Goal: Transaction & Acquisition: Download file/media

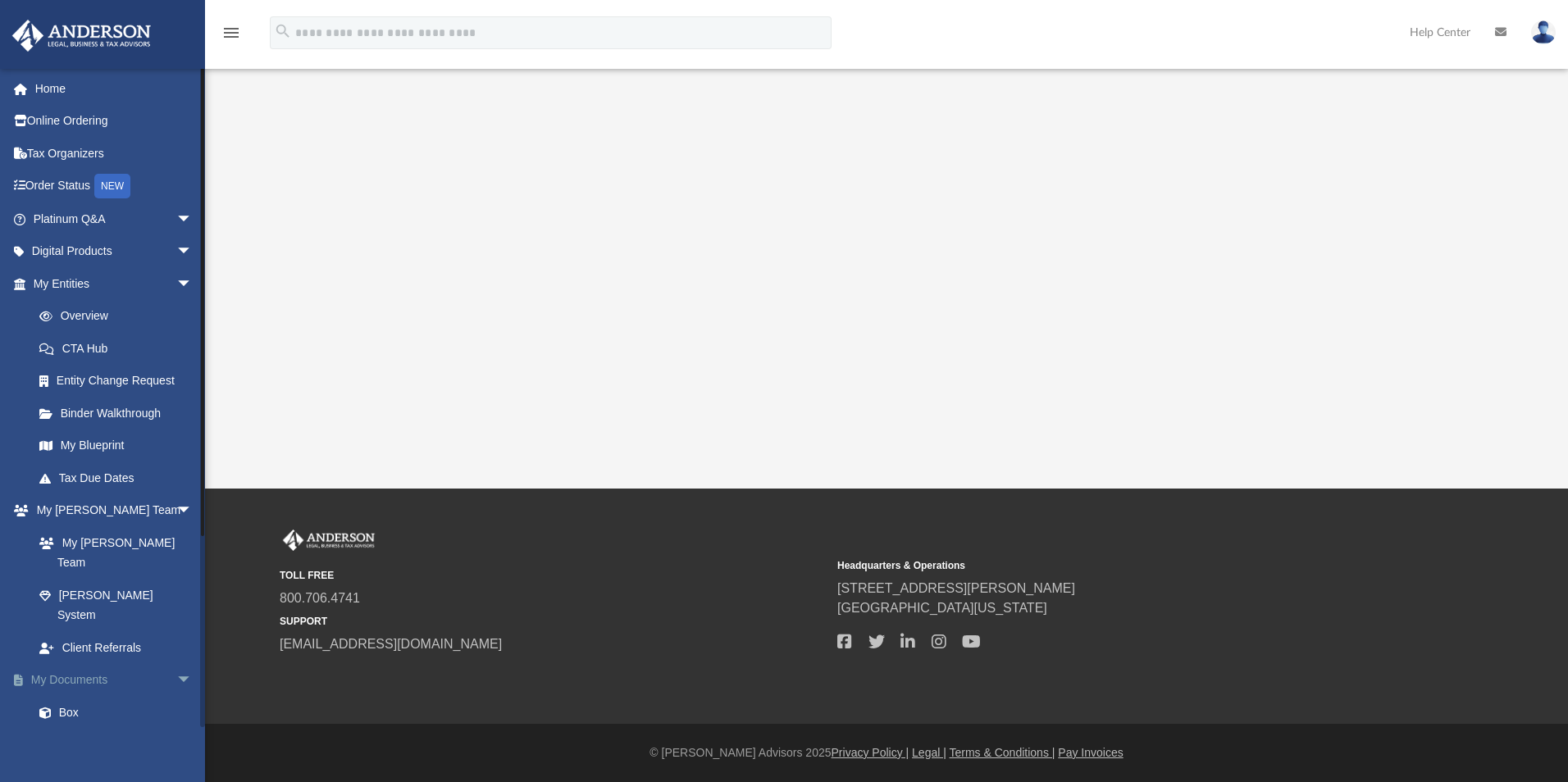
click at [94, 664] on link "My Documents arrow_drop_down" at bounding box center [114, 681] width 206 height 33
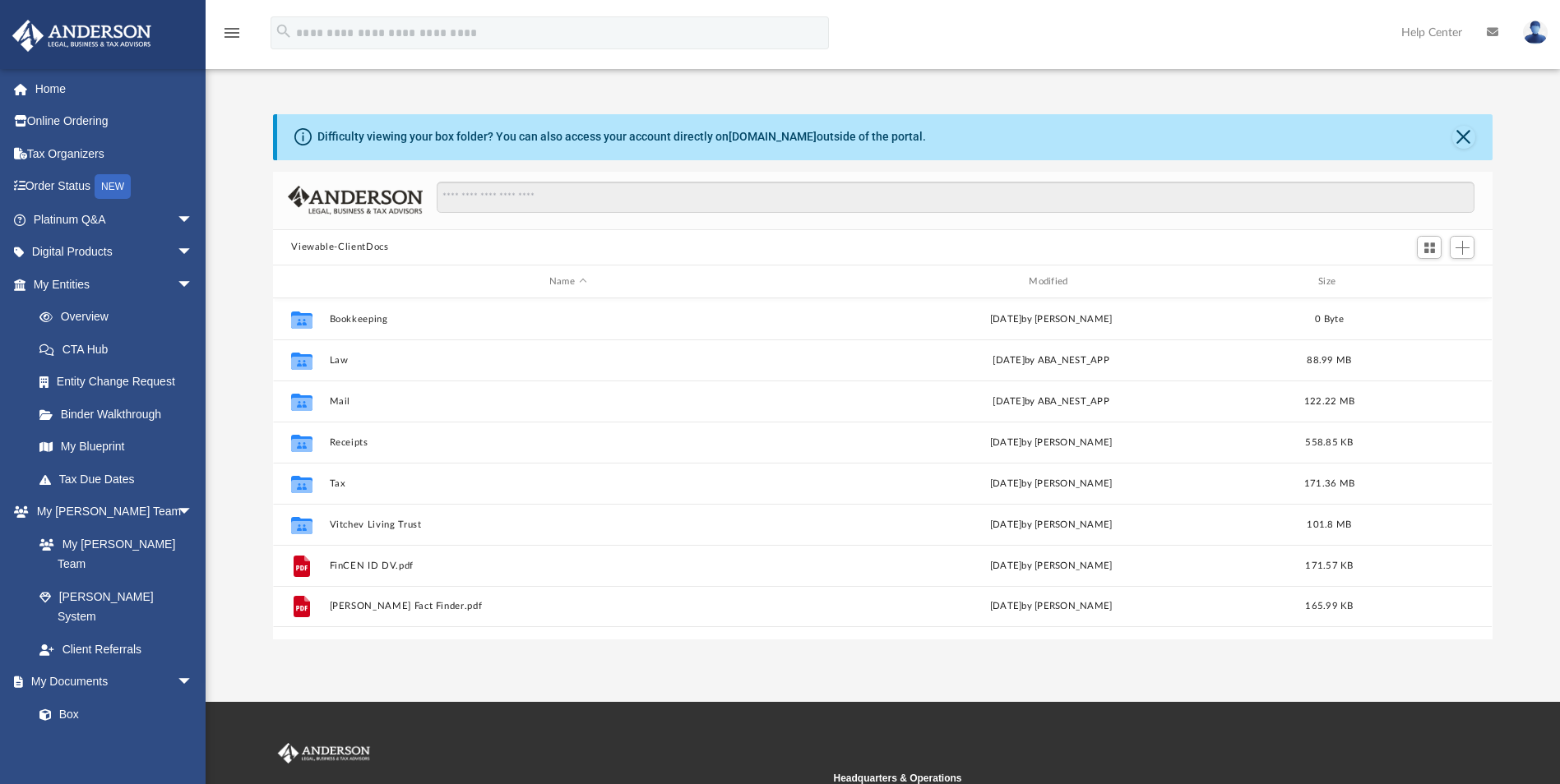
scroll to position [362, 1207]
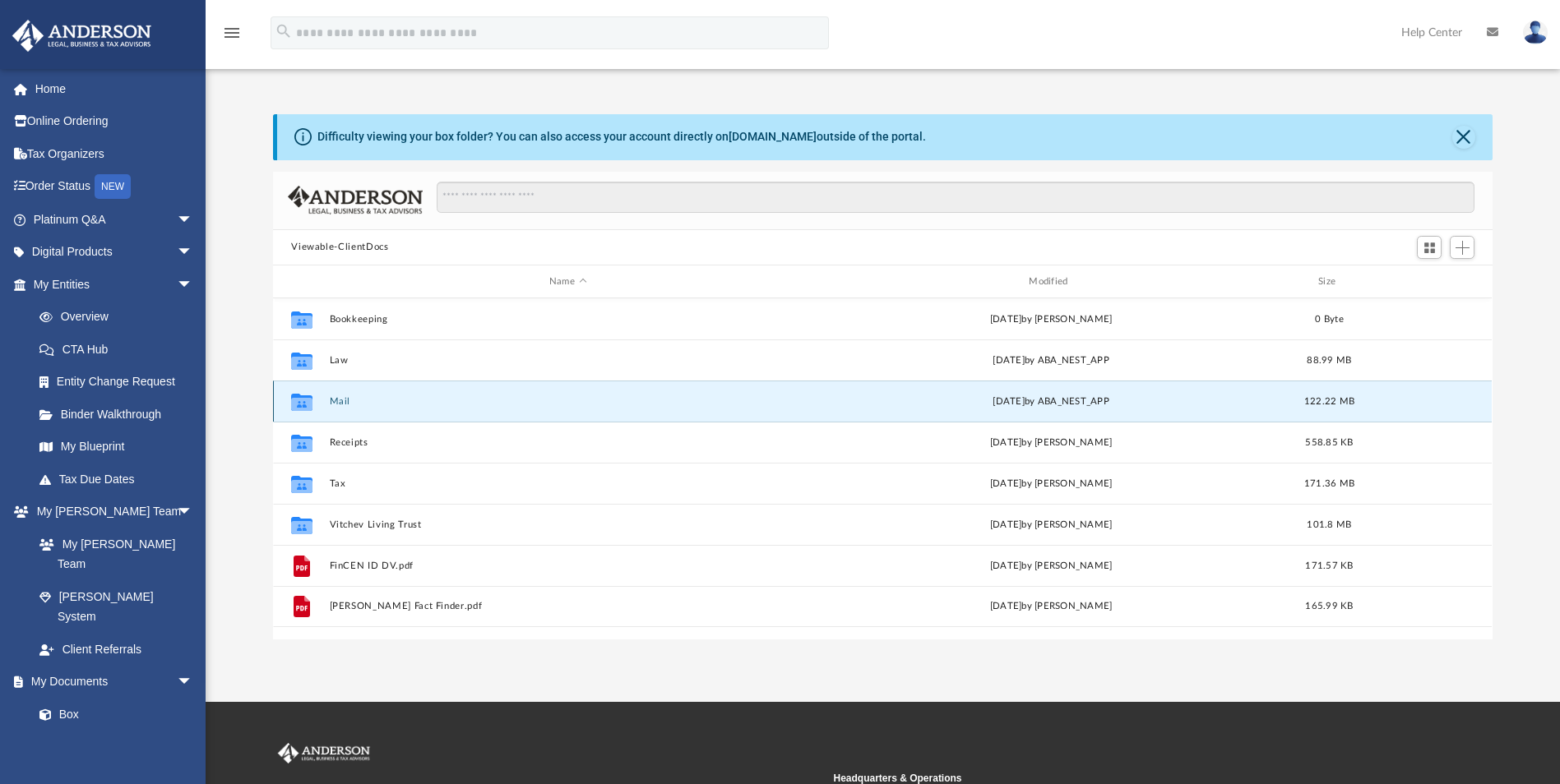
click at [338, 401] on button "Mail" at bounding box center [567, 401] width 476 height 11
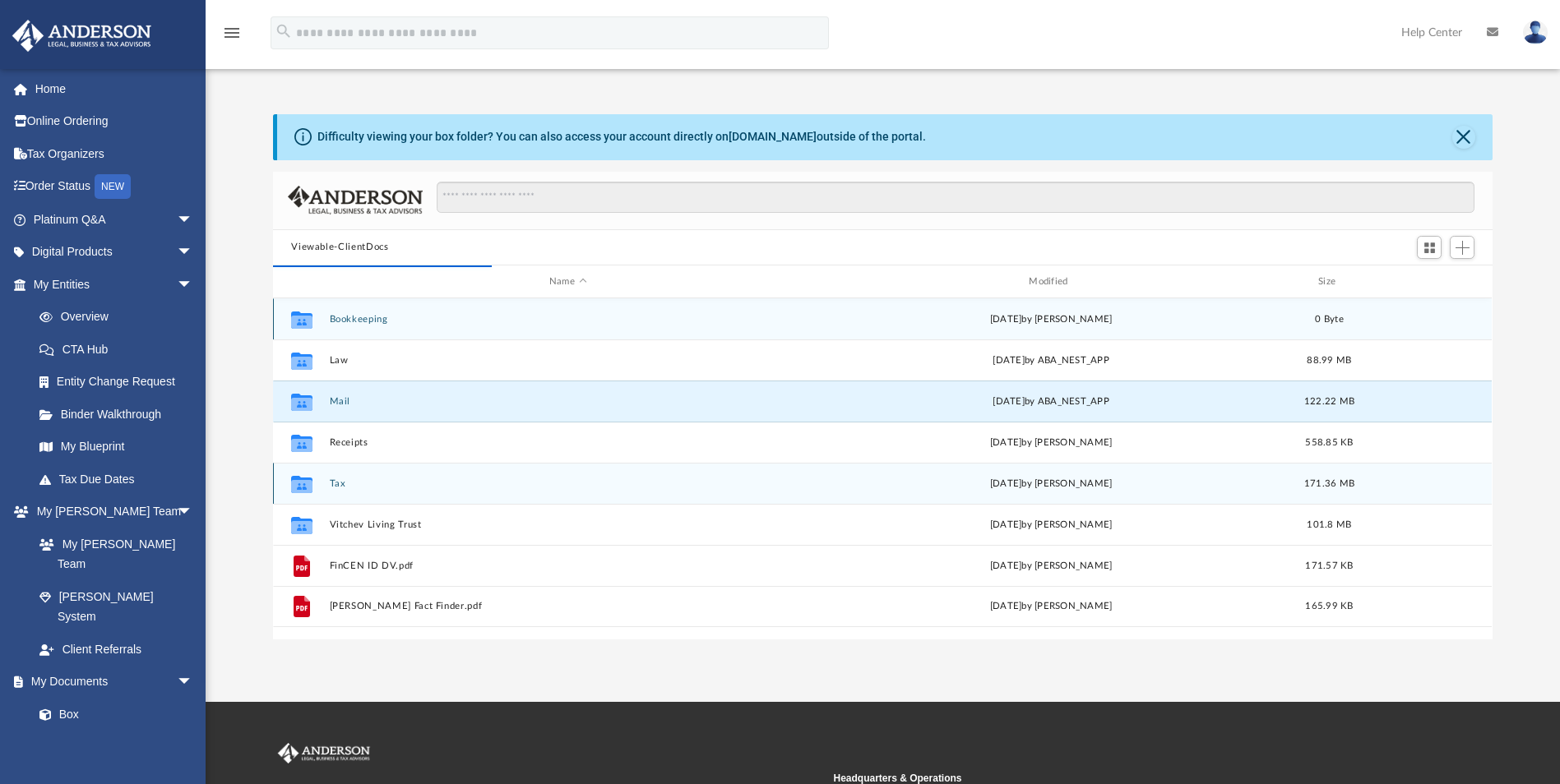
scroll to position [311, 1207]
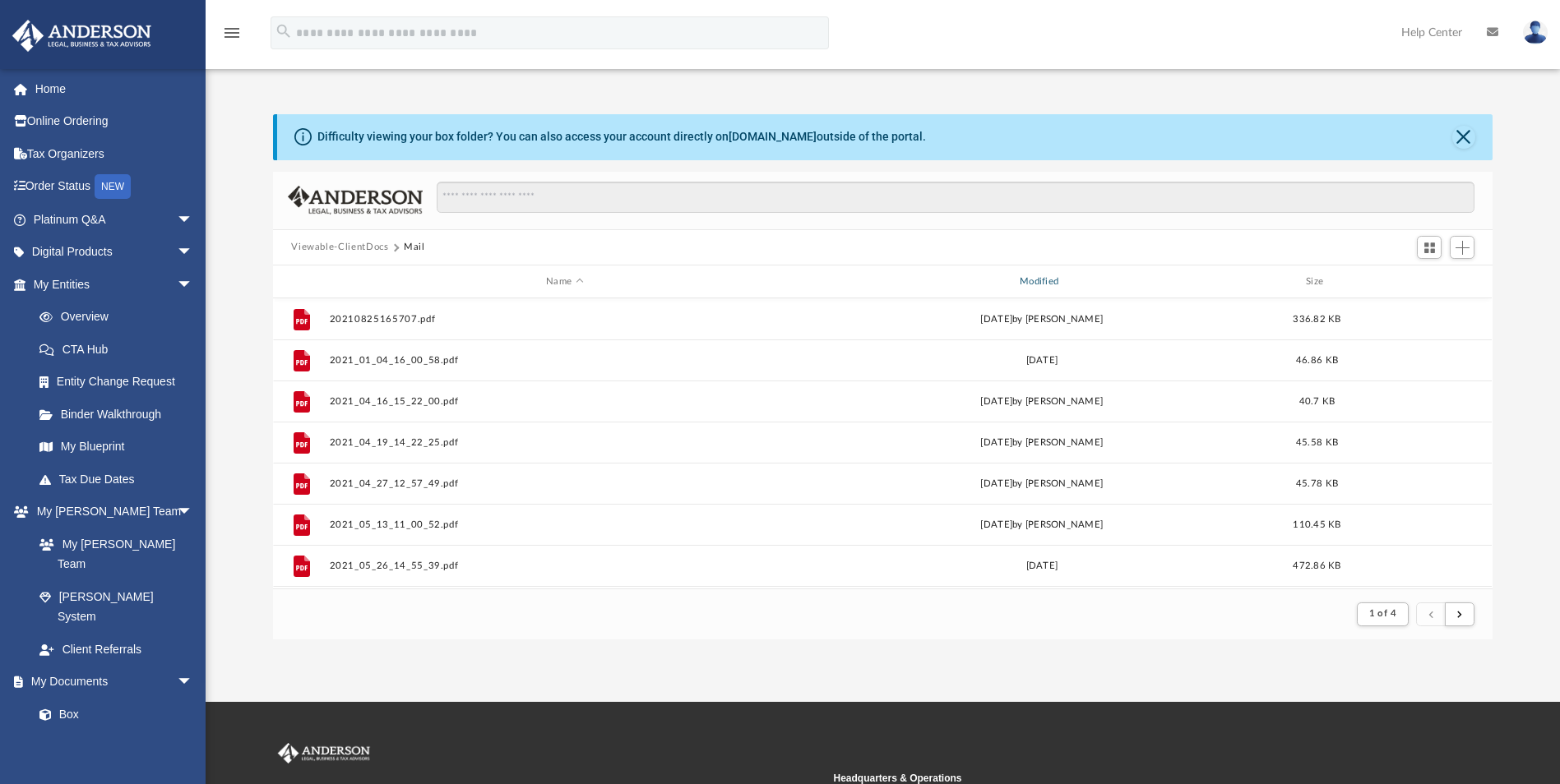
click at [1041, 279] on div "Modified" at bounding box center [1042, 282] width 470 height 14
click at [1032, 279] on div "Modified" at bounding box center [1042, 282] width 470 height 14
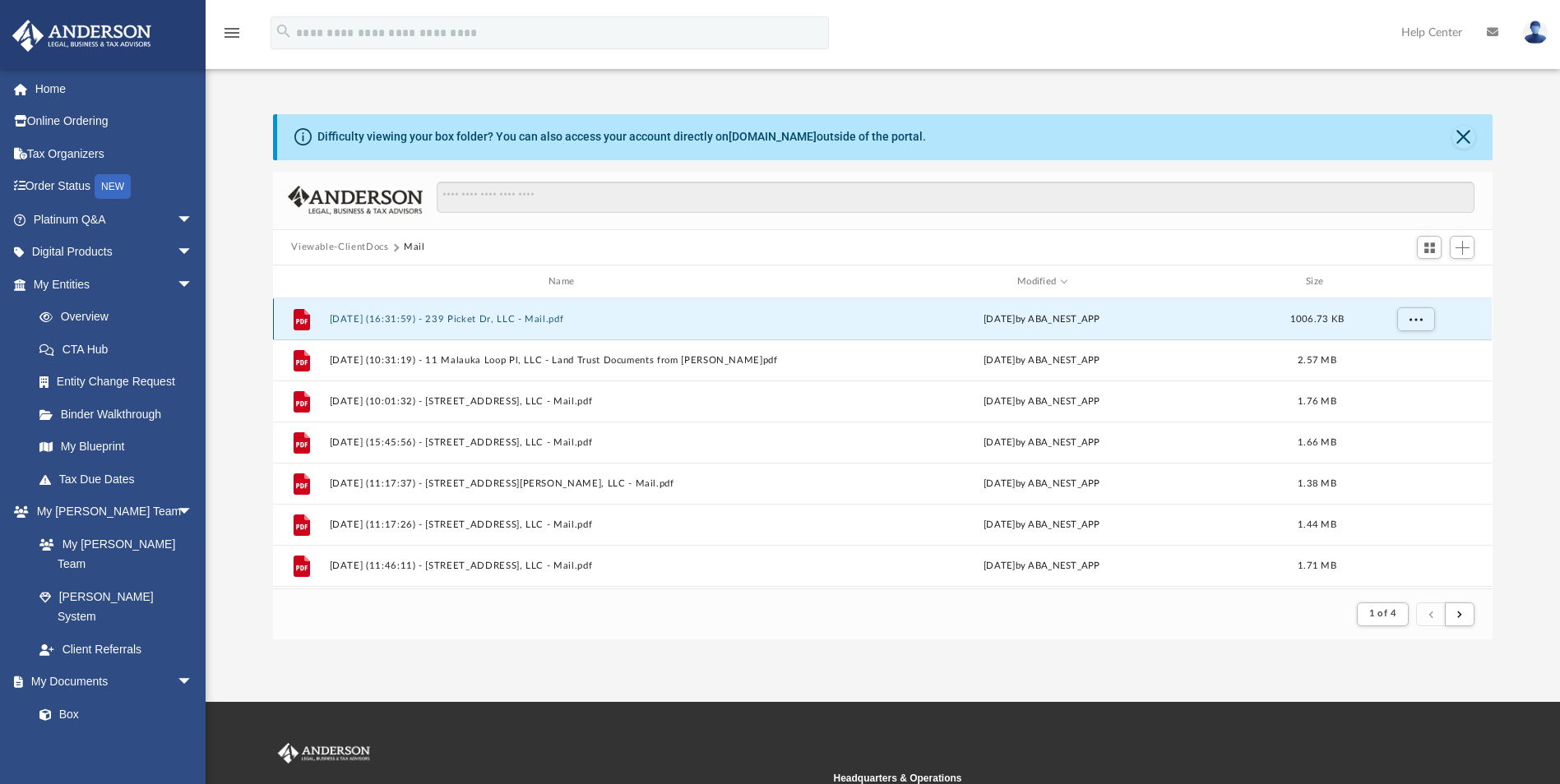
click at [467, 319] on button "[DATE] (16:31:59) - 239 Picket Dr, LLC - Mail.pdf" at bounding box center [564, 320] width 470 height 11
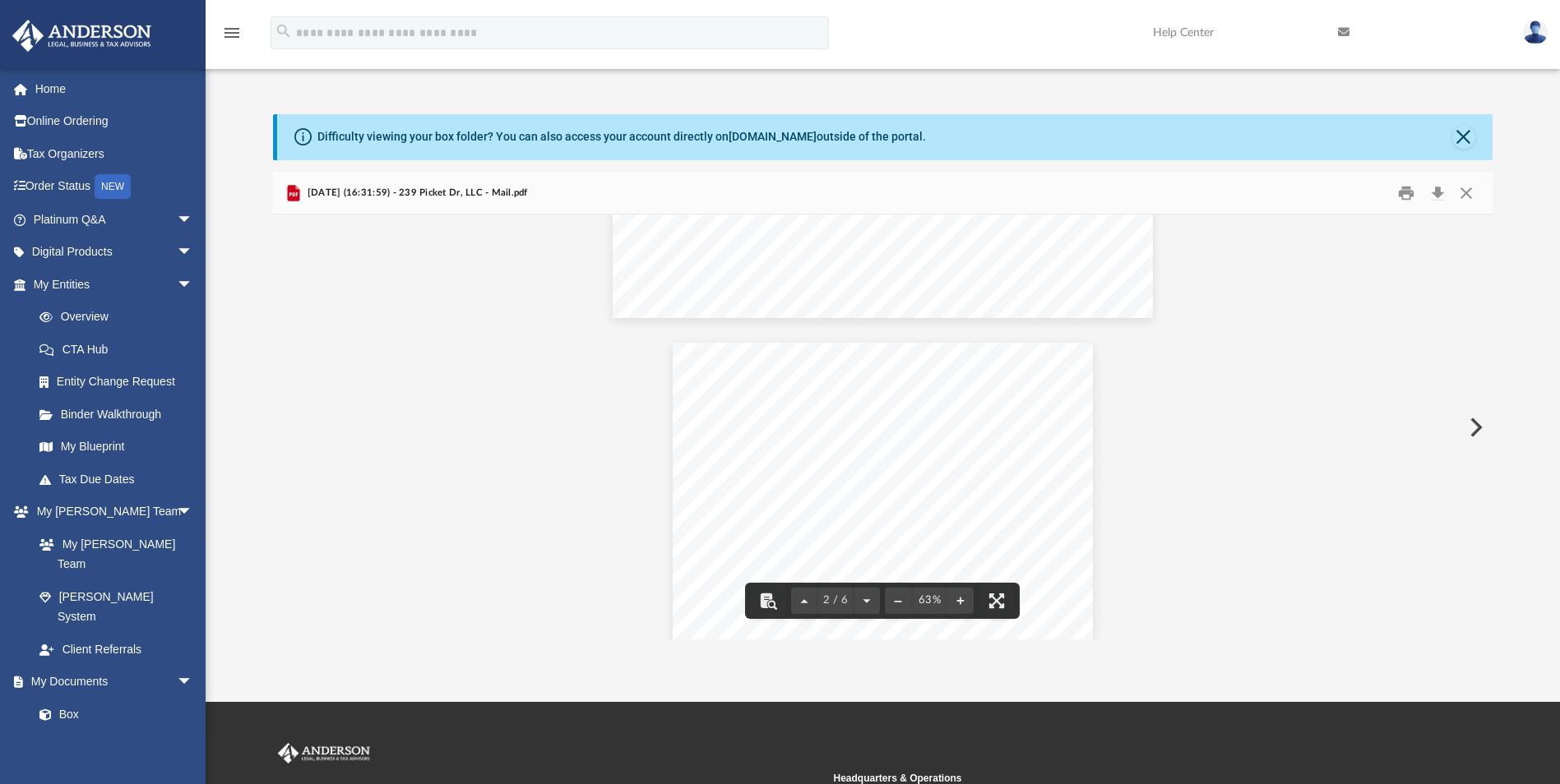
scroll to position [411, 0]
click at [1432, 188] on button "Download" at bounding box center [1437, 193] width 30 height 25
click at [1468, 186] on button "Close" at bounding box center [1465, 193] width 30 height 25
